Goal: Information Seeking & Learning: Learn about a topic

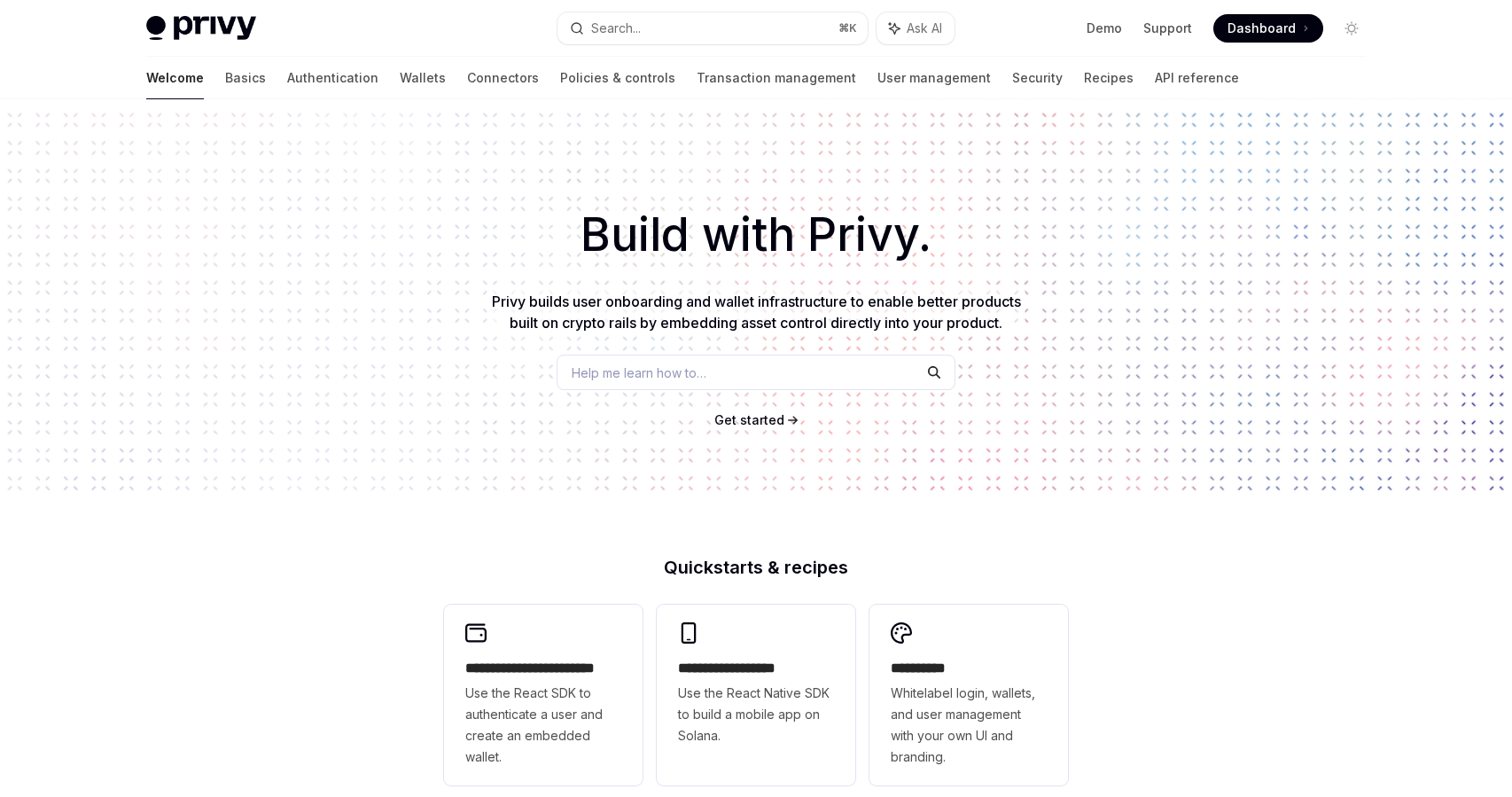
click at [373, 74] on div "Welcome Basics Authentication Wallets Connectors Policies & controls Transactio…" at bounding box center [693, 77] width 1093 height 42
click at [467, 76] on link "Connectors" at bounding box center [503, 77] width 72 height 42
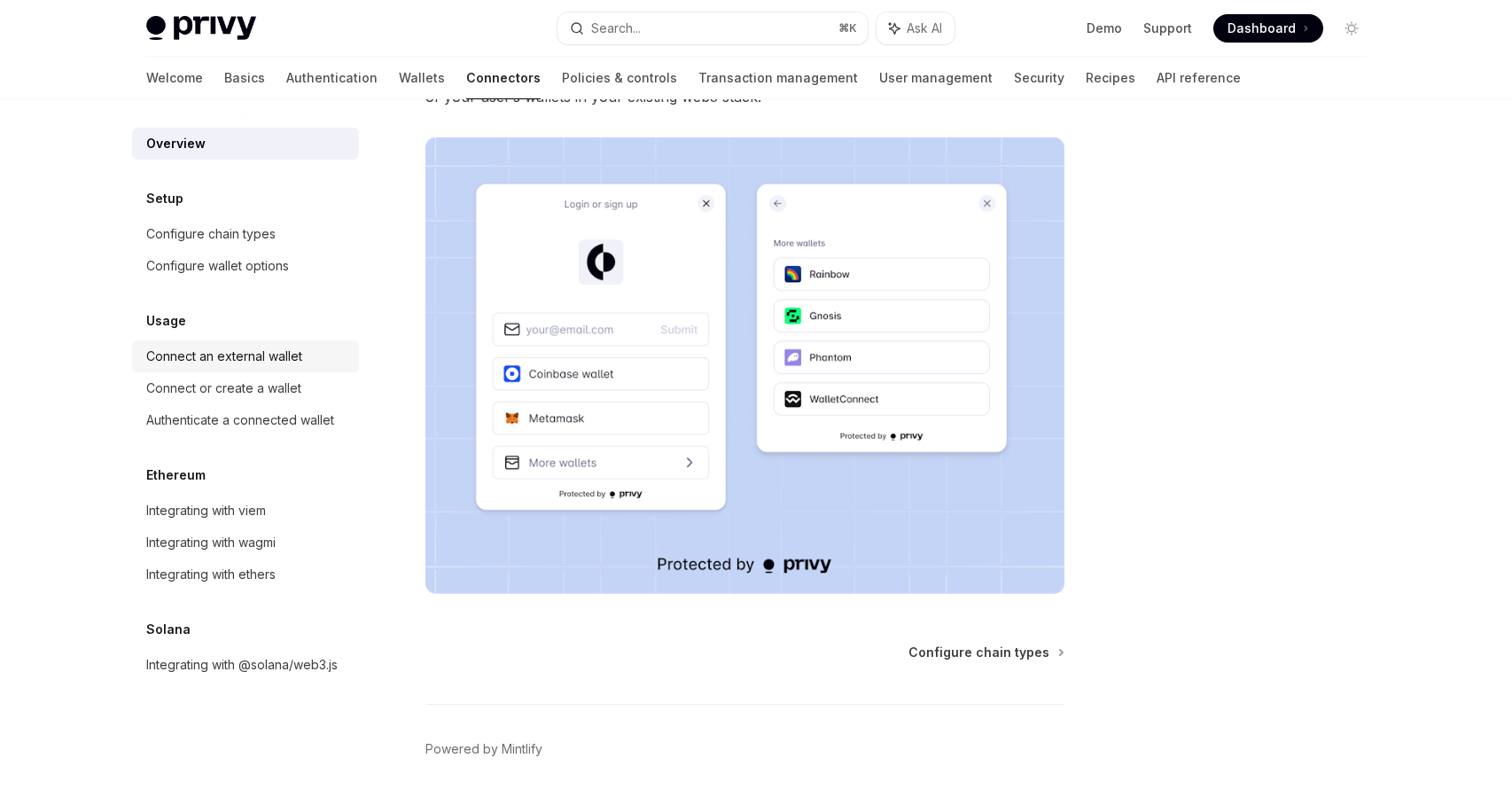
scroll to position [275, 0]
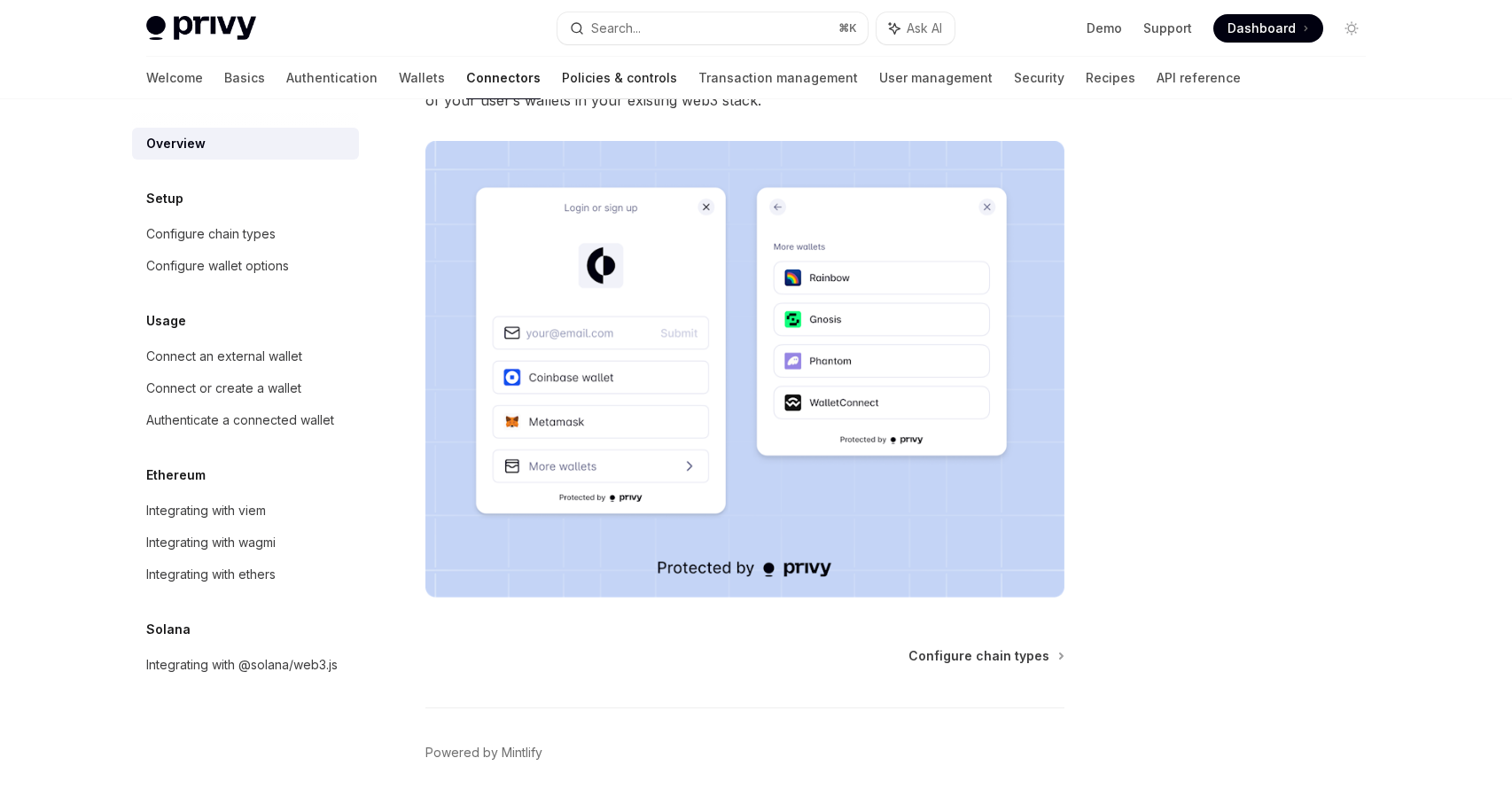
click at [562, 81] on link "Policies & controls" at bounding box center [620, 77] width 115 height 42
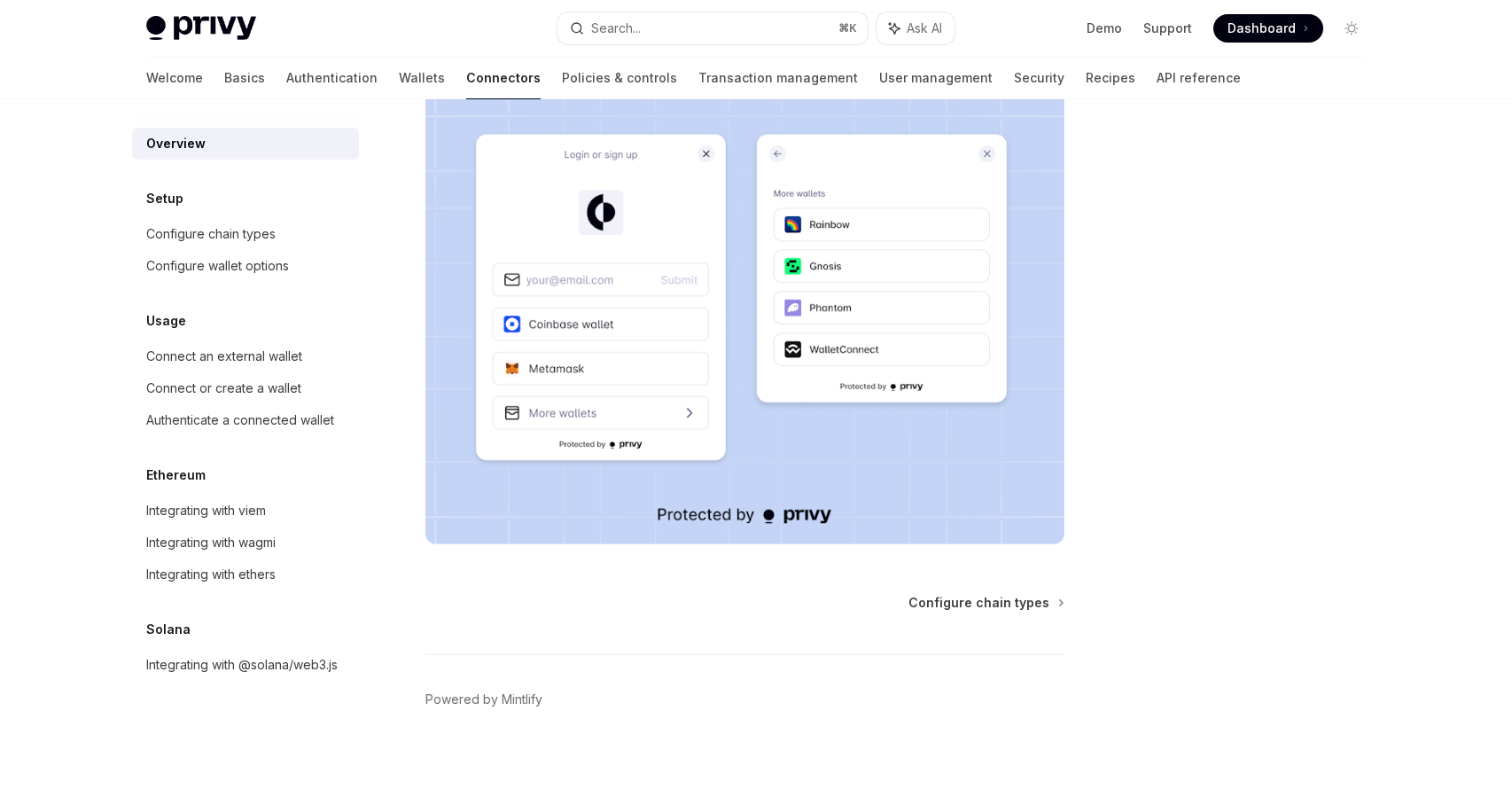
scroll to position [329, 0]
click at [260, 233] on div "Configure chain types" at bounding box center [211, 234] width 130 height 22
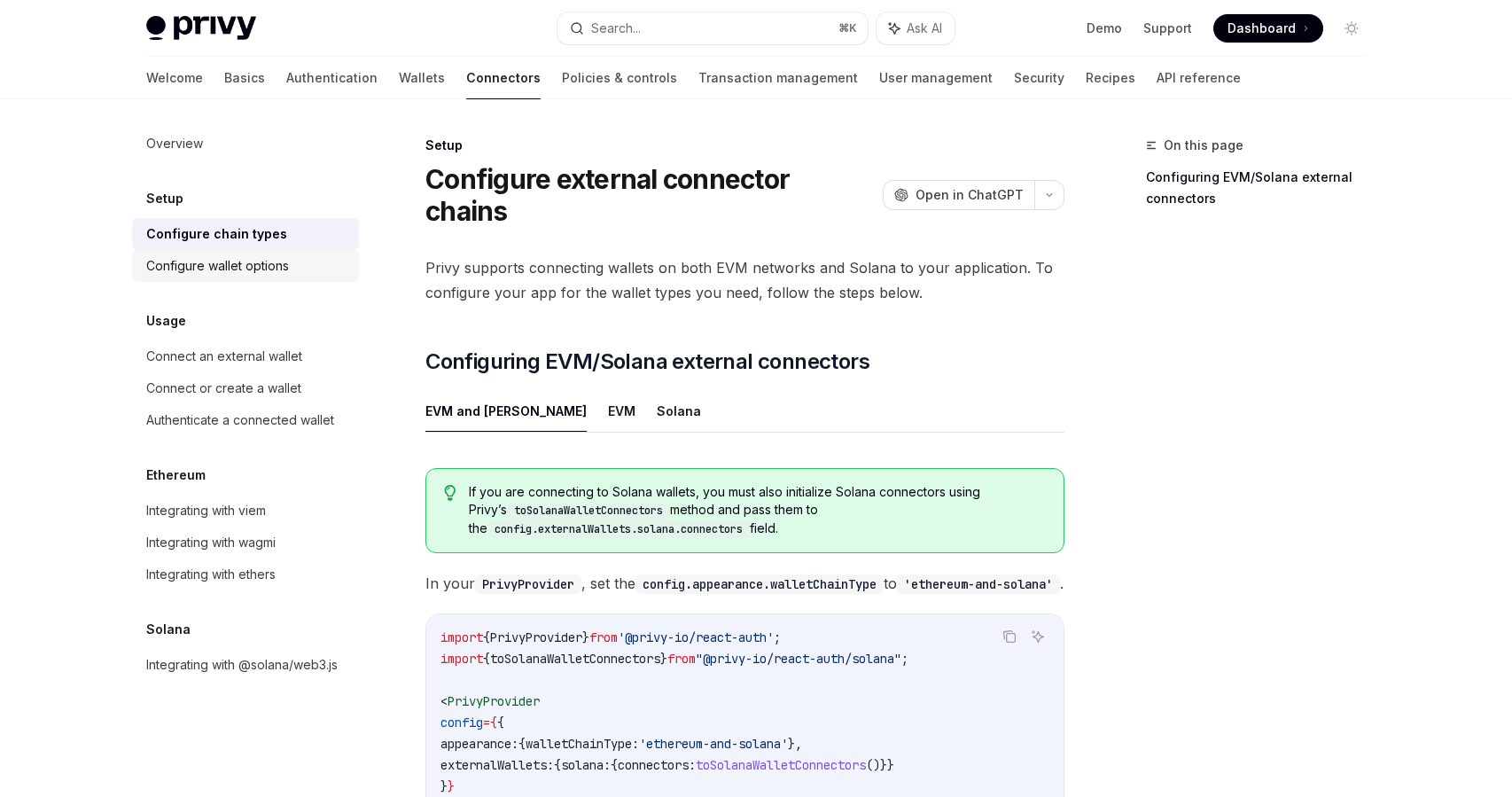
click at [265, 280] on link "Configure wallet options" at bounding box center [246, 265] width 227 height 31
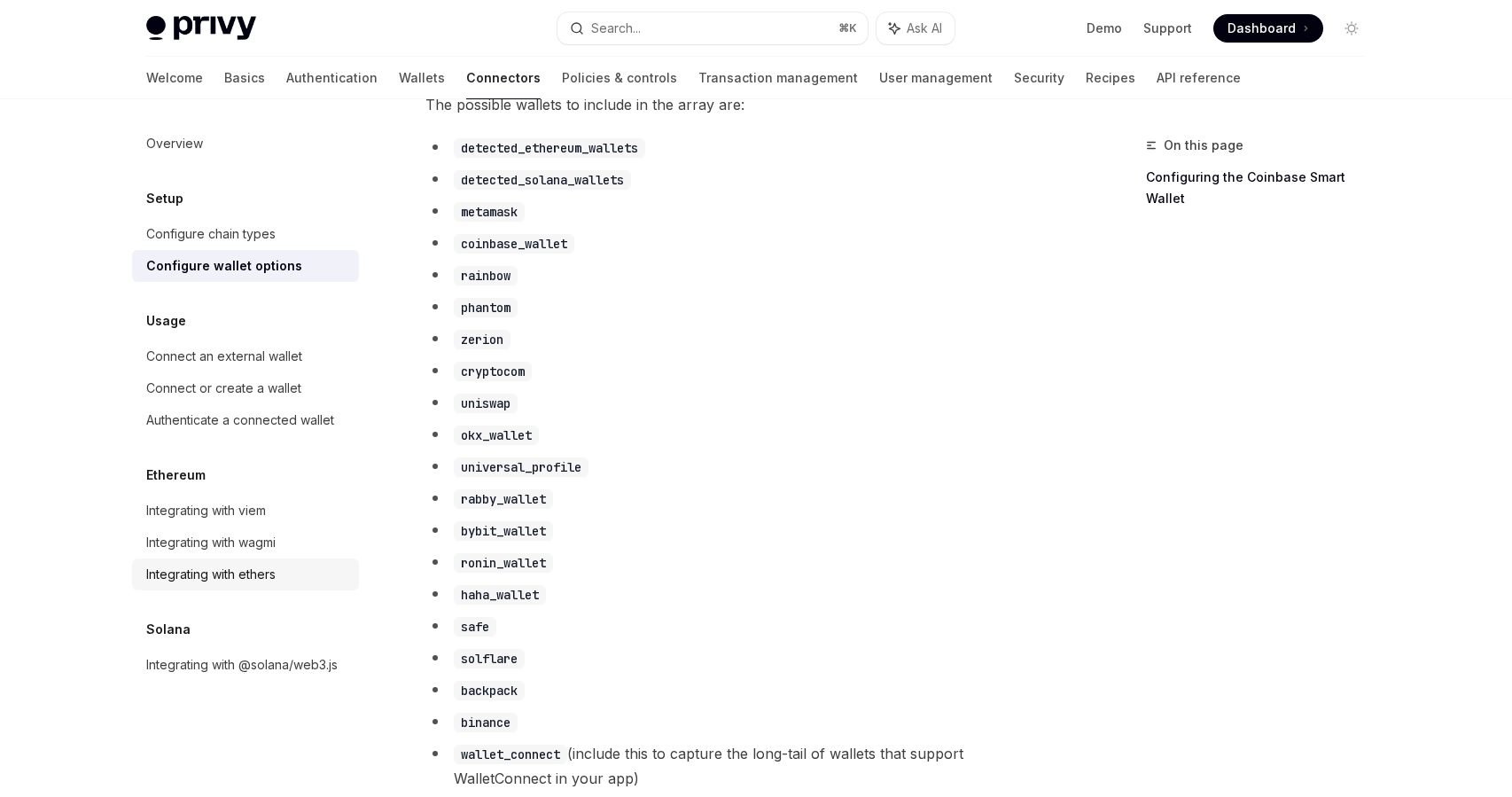
scroll to position [990, 0]
click at [562, 78] on link "Policies & controls" at bounding box center [620, 77] width 115 height 42
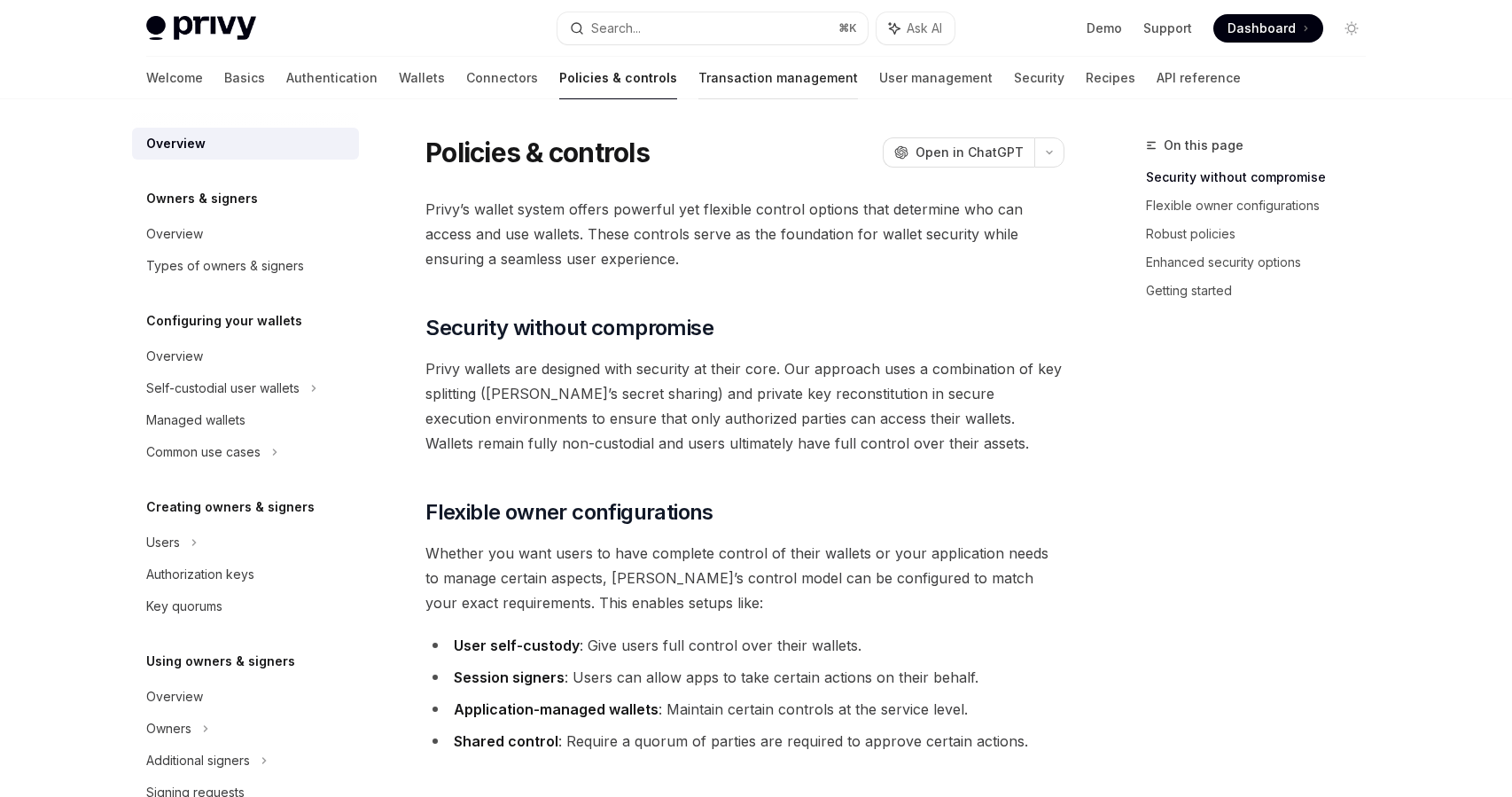
click at [698, 76] on link "Transaction management" at bounding box center [777, 77] width 159 height 42
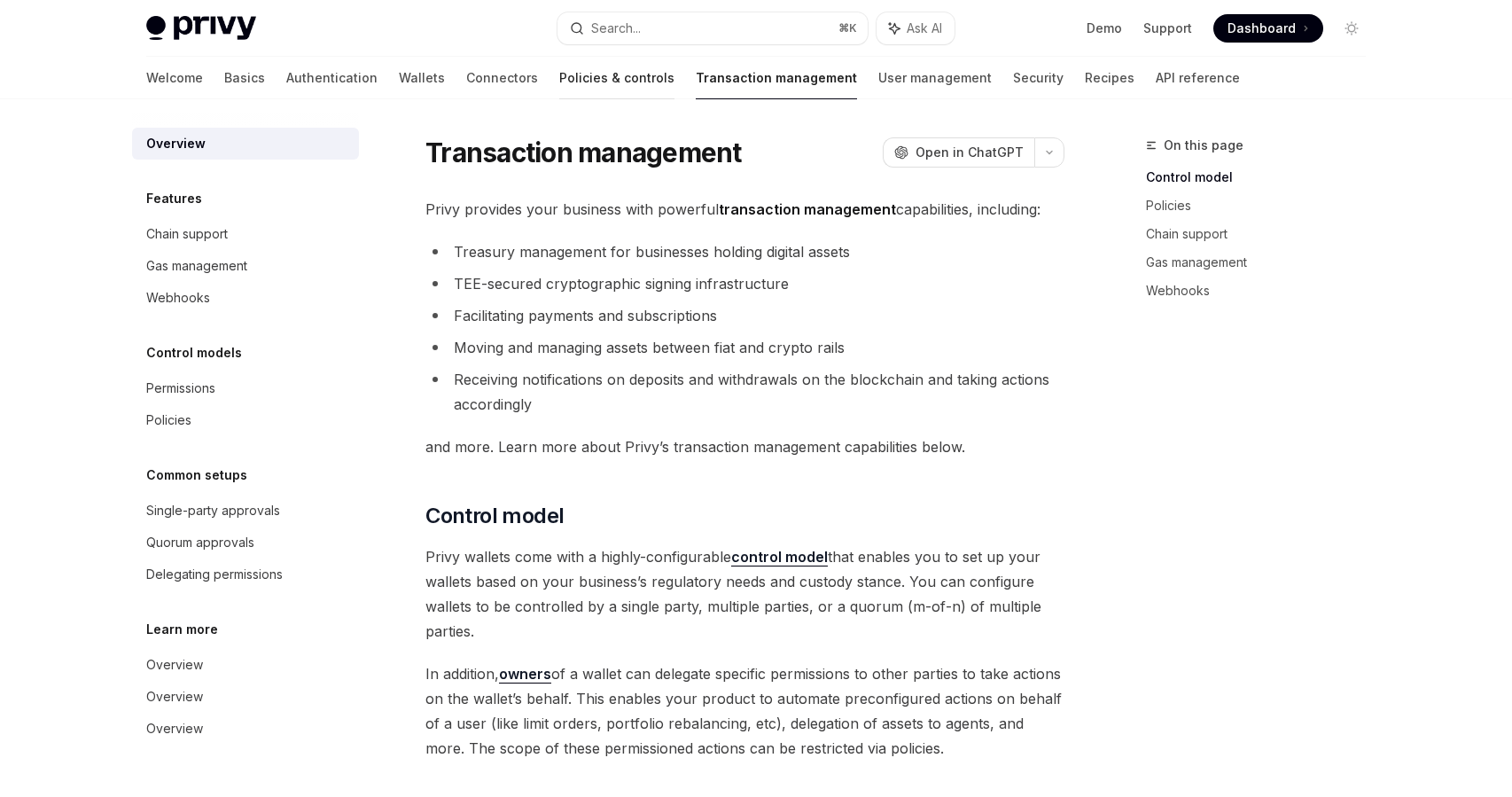
click at [559, 79] on link "Policies & controls" at bounding box center [617, 77] width 115 height 42
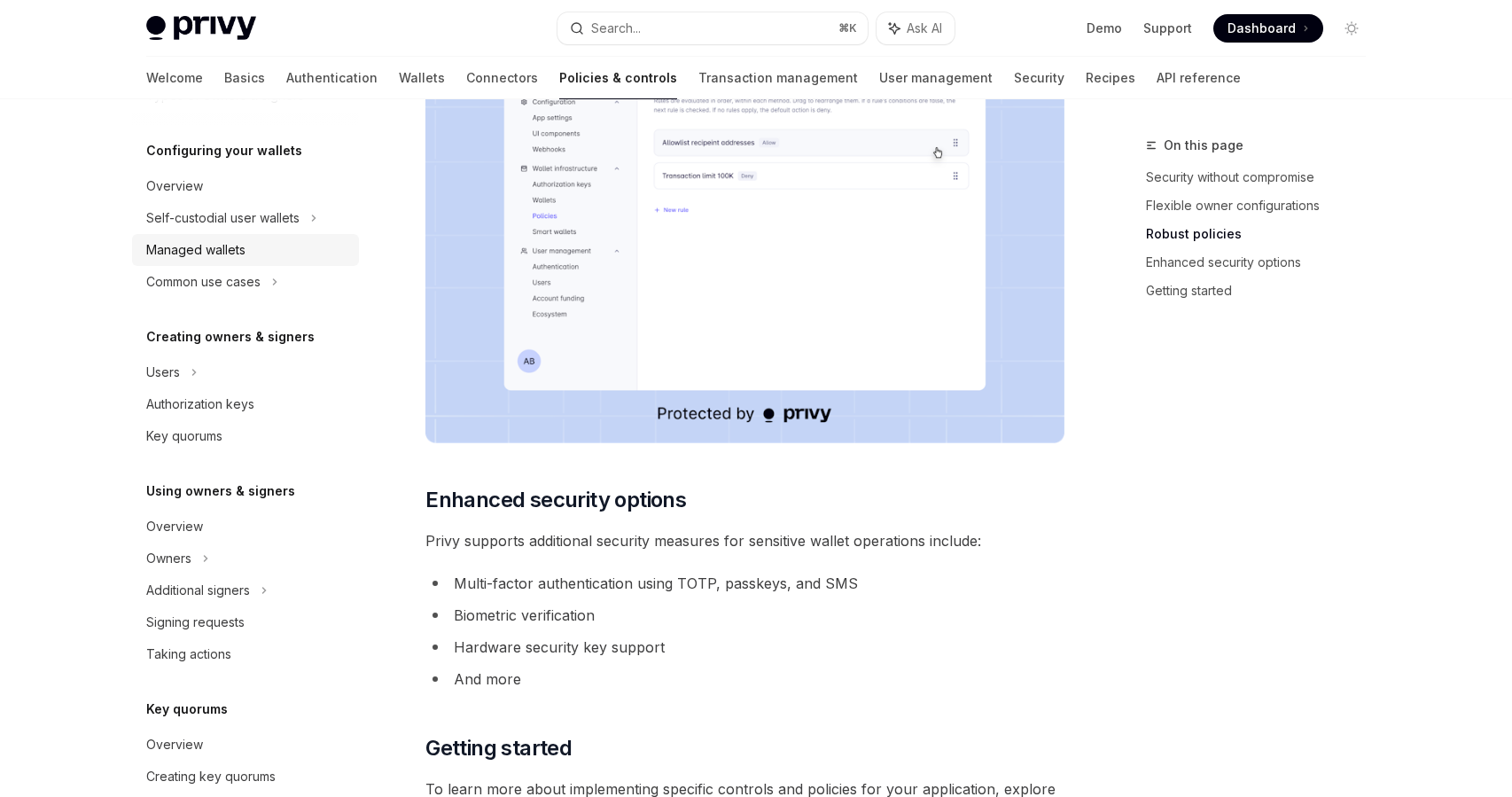
scroll to position [174, 0]
click at [286, 78] on link "Authentication" at bounding box center [331, 77] width 91 height 42
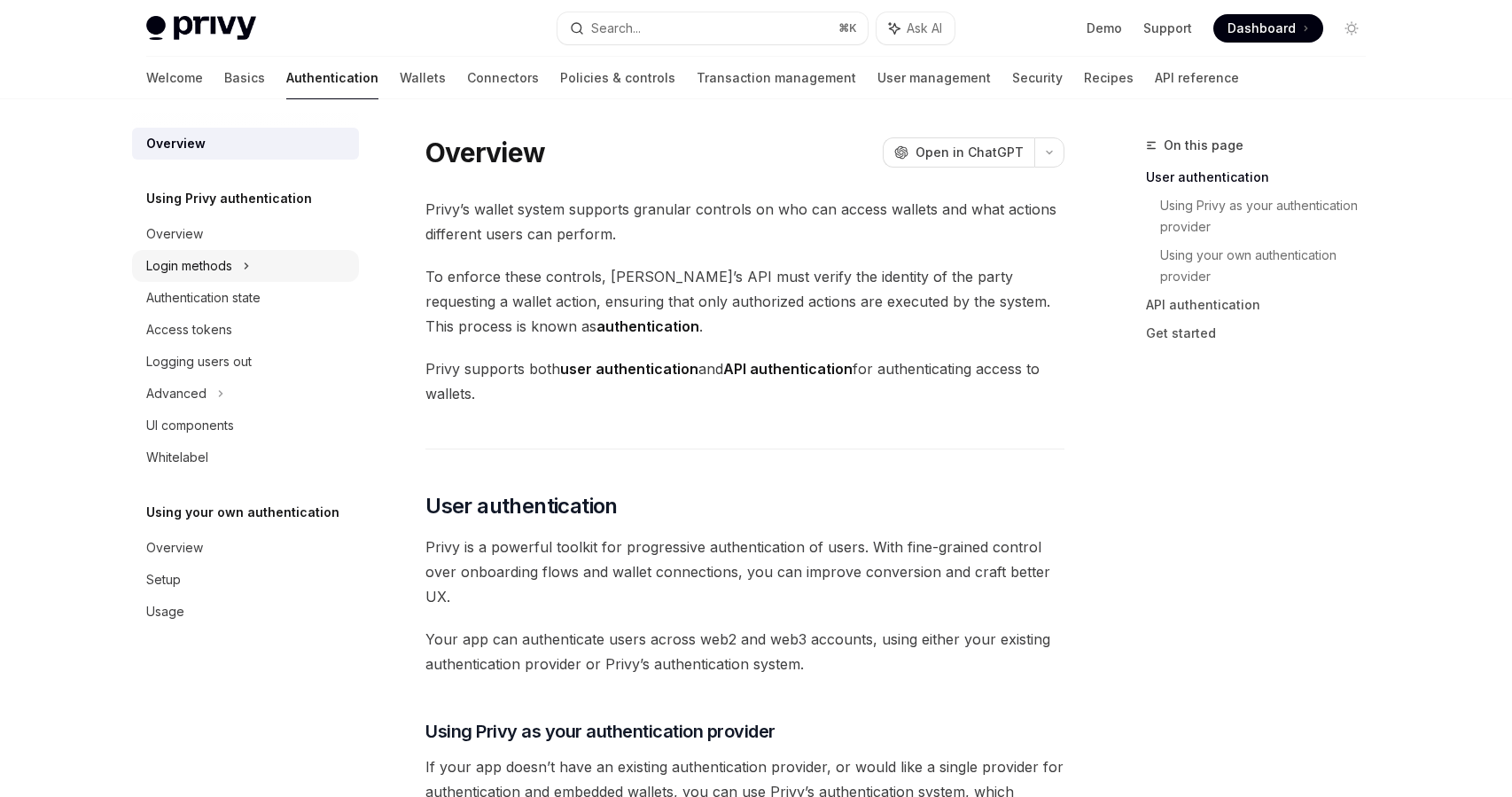
click at [235, 277] on div "Login methods" at bounding box center [246, 265] width 227 height 31
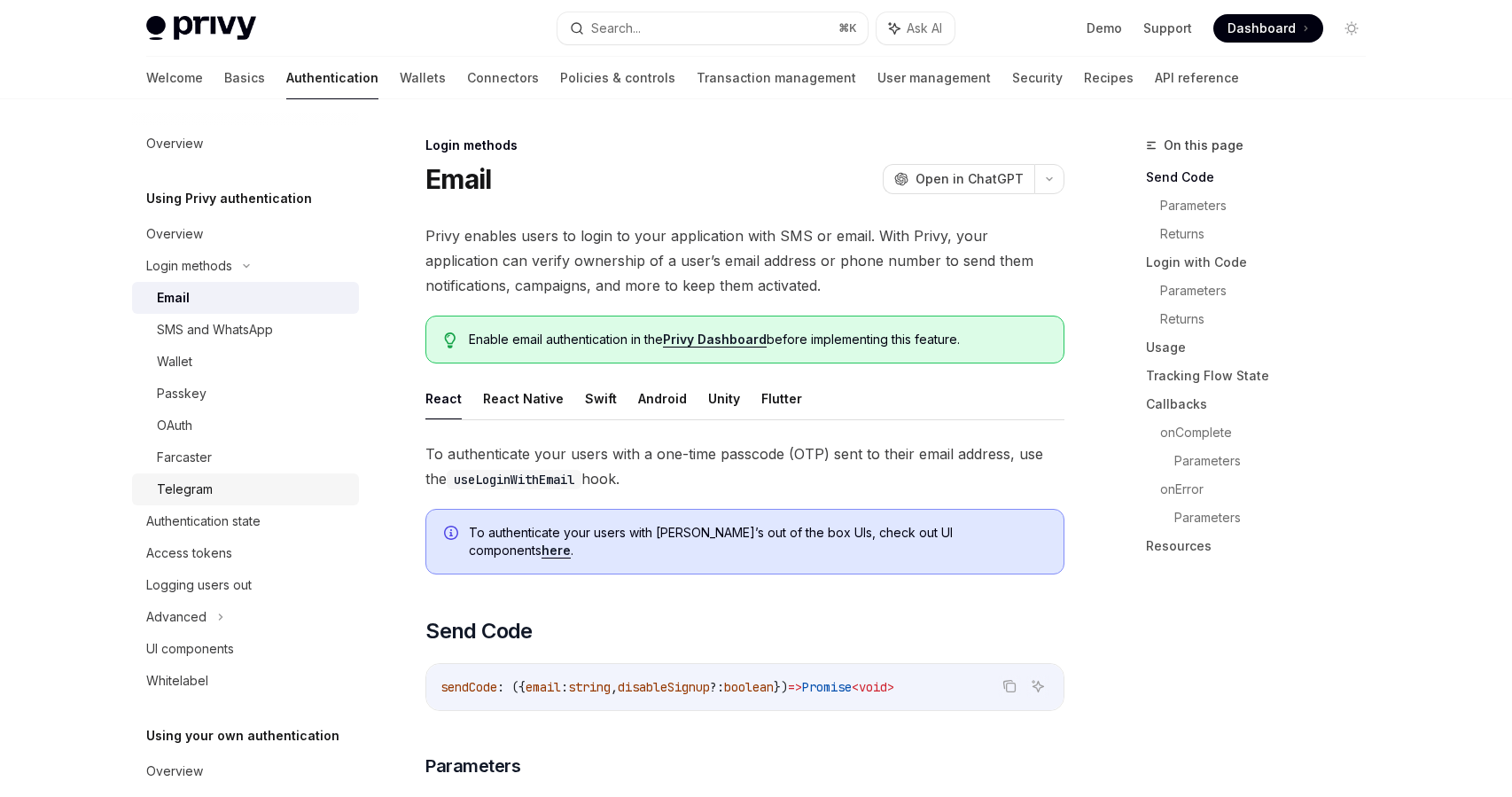
click at [233, 497] on div "Telegram" at bounding box center [252, 489] width 192 height 22
type textarea "*"
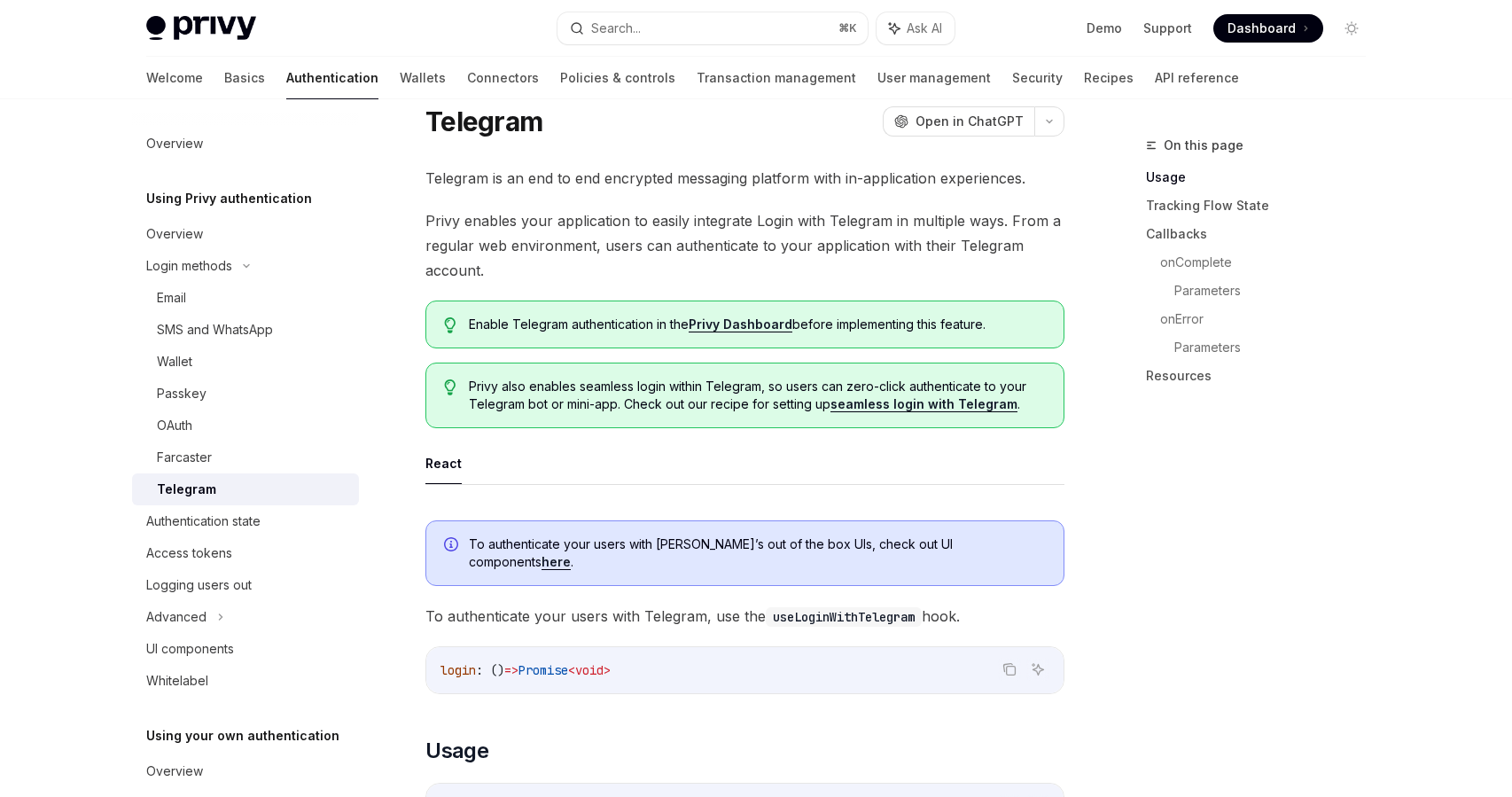
scroll to position [59, 0]
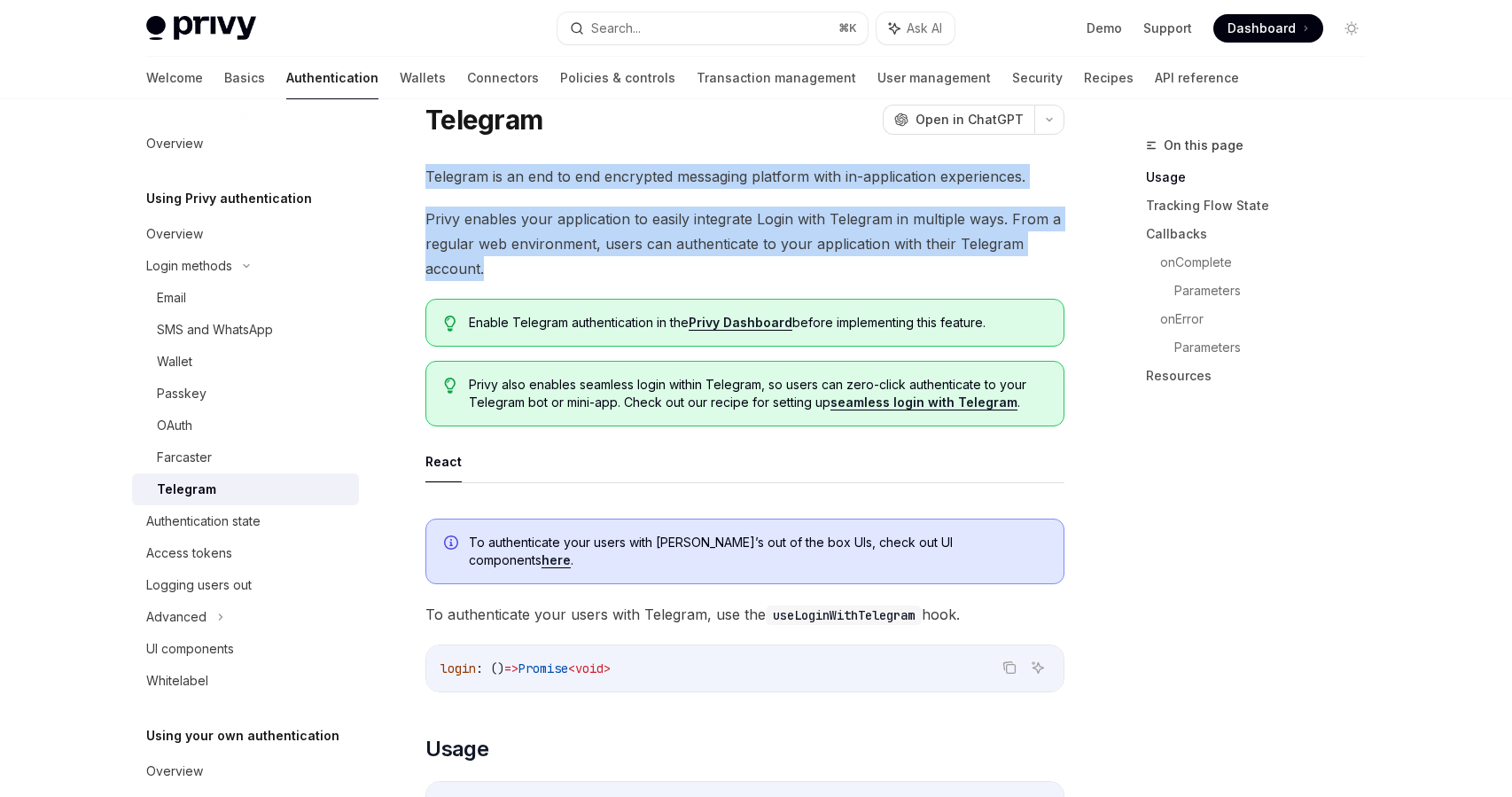
drag, startPoint x: 536, startPoint y: 267, endPoint x: 430, endPoint y: 145, distance: 161.6
click at [487, 260] on span "Privy enables your application to easily integrate Login with Telegram in multi…" at bounding box center [745, 244] width 639 height 75
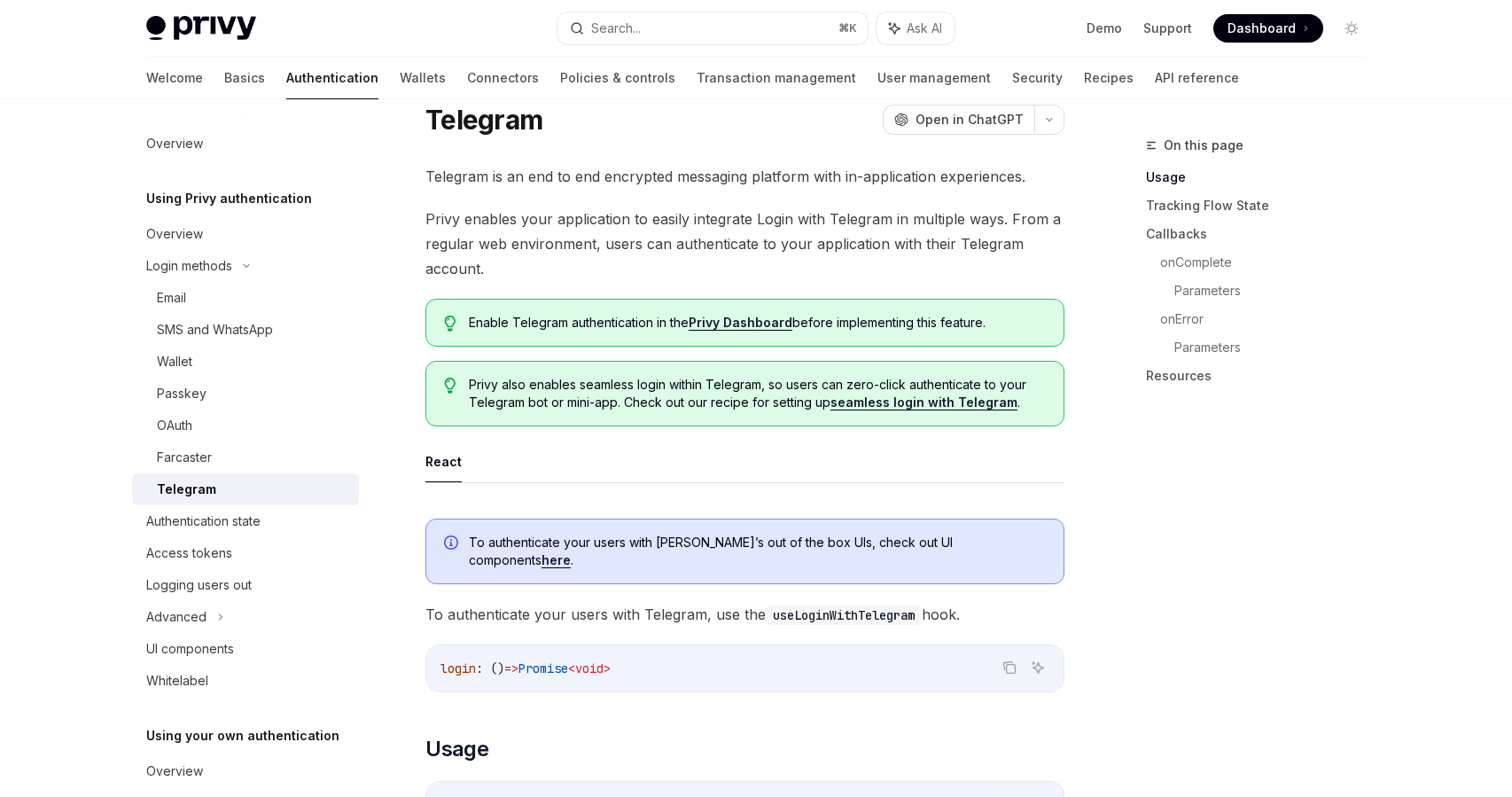
click at [757, 327] on link "Privy Dashboard" at bounding box center [739, 323] width 103 height 16
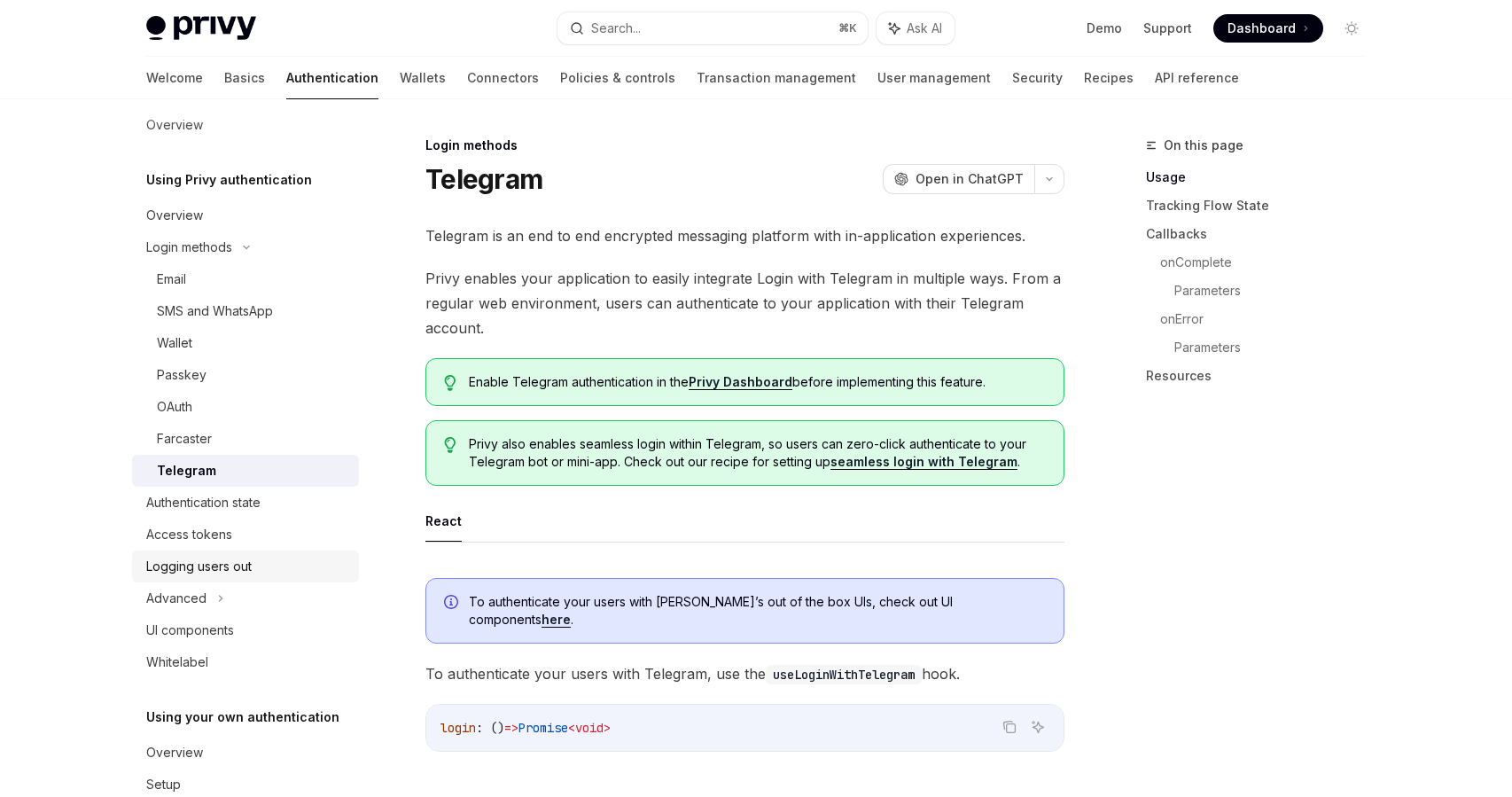
scroll to position [31, 0]
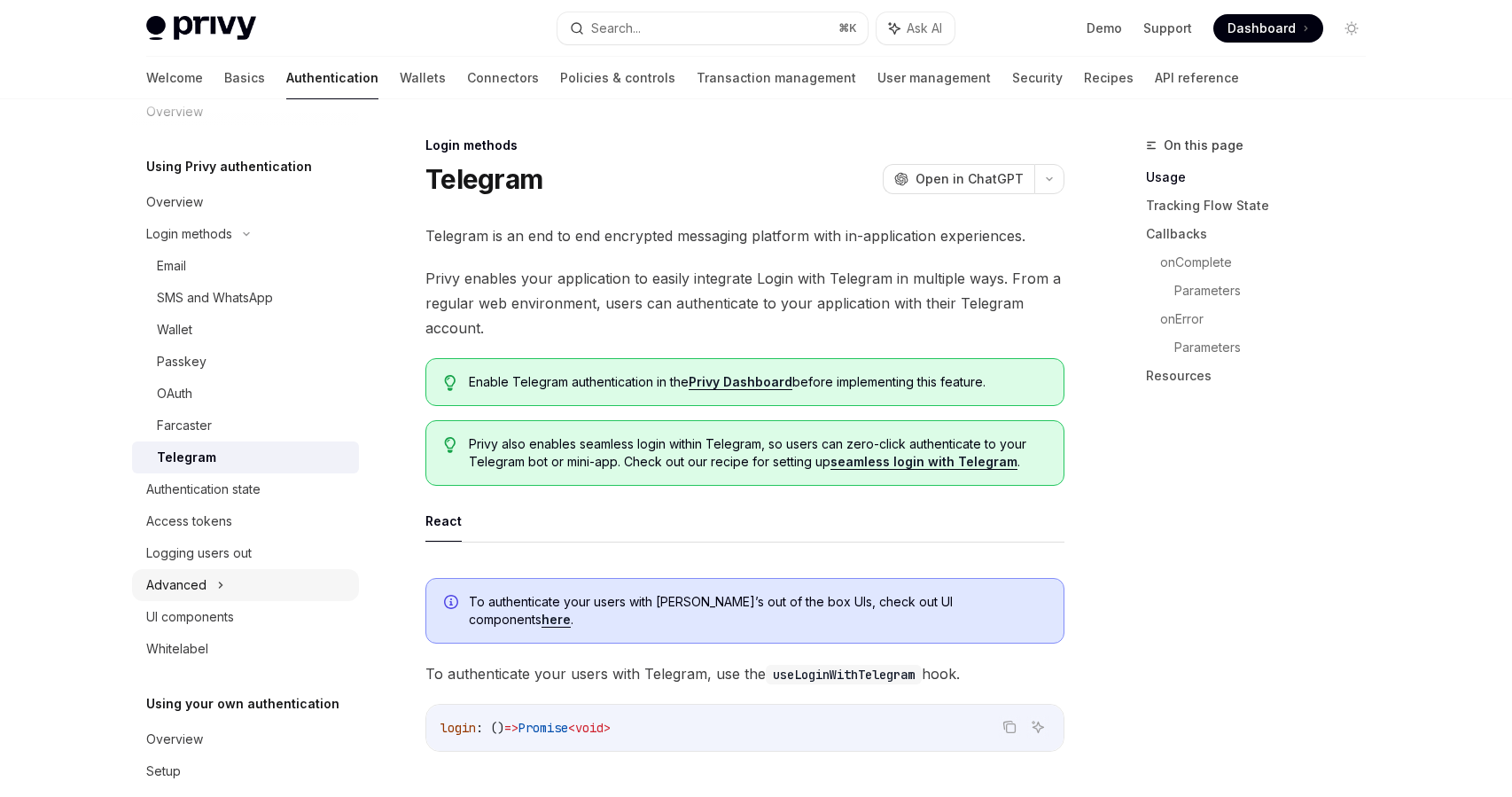
click at [219, 587] on icon at bounding box center [220, 585] width 3 height 5
click at [218, 587] on icon at bounding box center [220, 585] width 22 height 7
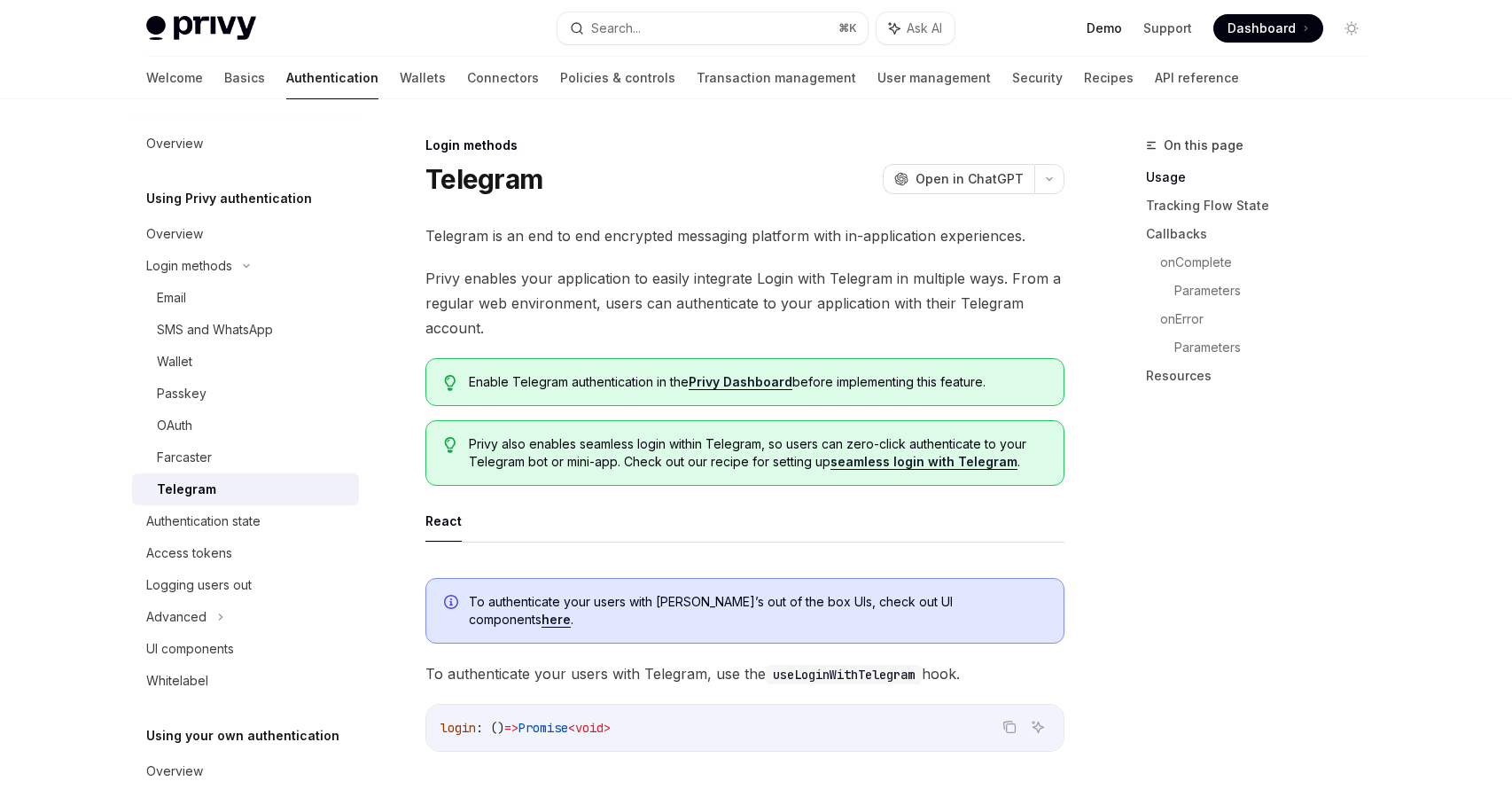
click at [1104, 29] on link "Demo" at bounding box center [1104, 29] width 35 height 18
